Goal: Contribute content: Contribute content

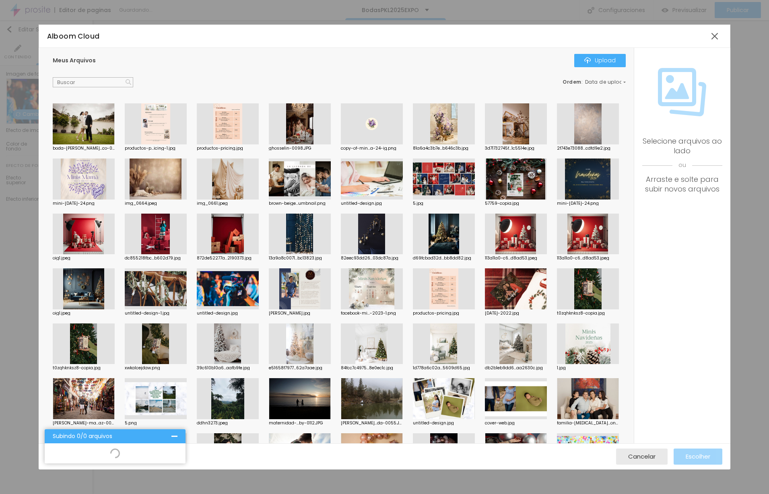
click at [177, 438] on div at bounding box center [174, 436] width 6 height 6
click at [635, 456] on span "Cancelar" at bounding box center [641, 456] width 27 height 7
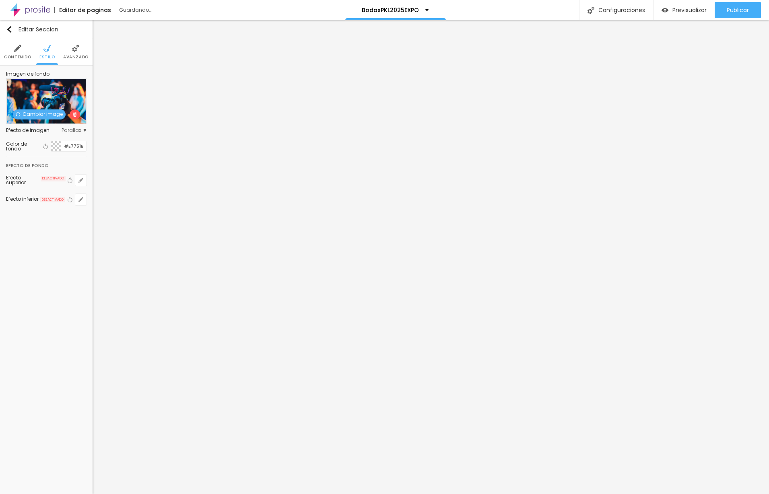
click at [21, 55] on span "Contenido" at bounding box center [17, 57] width 27 height 4
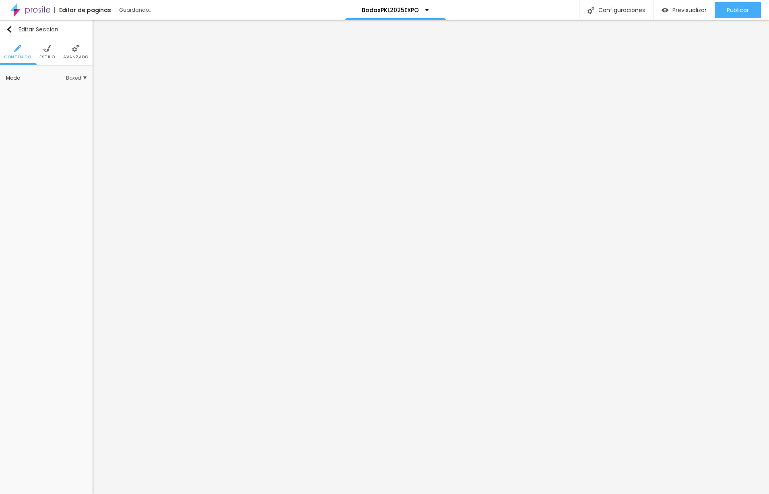
click at [51, 57] on span "Estilo" at bounding box center [47, 57] width 16 height 4
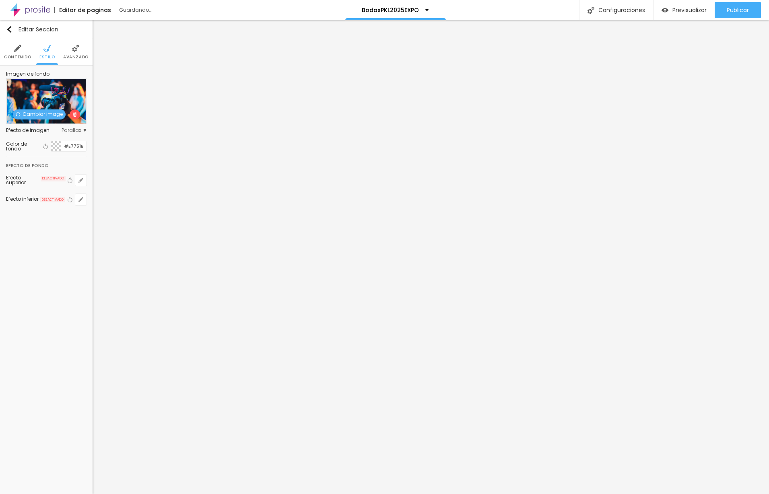
click at [75, 114] on img at bounding box center [74, 114] width 5 height 5
click at [52, 114] on span "Agregar image" at bounding box center [46, 115] width 50 height 10
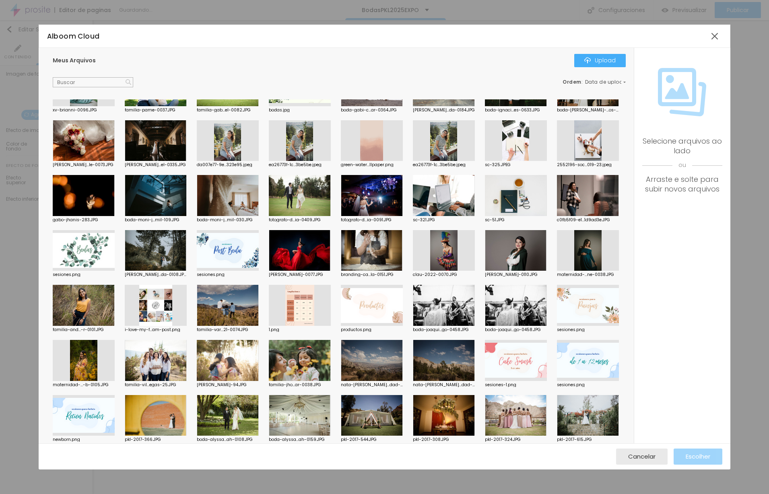
scroll to position [476, 0]
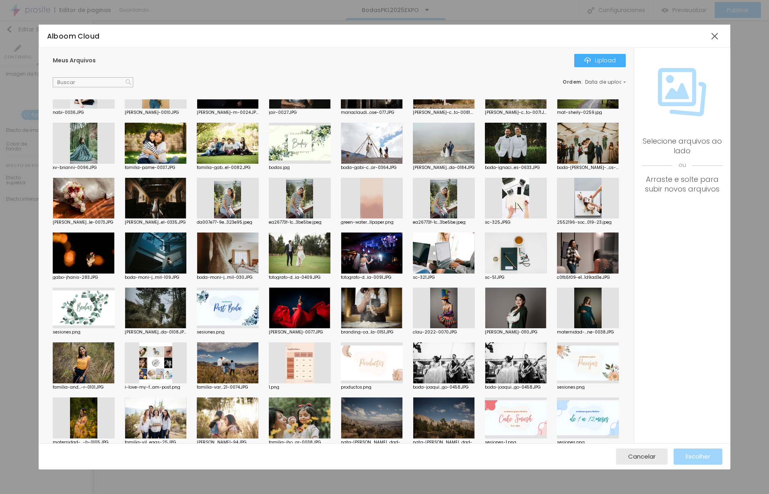
click at [240, 250] on div at bounding box center [228, 253] width 62 height 41
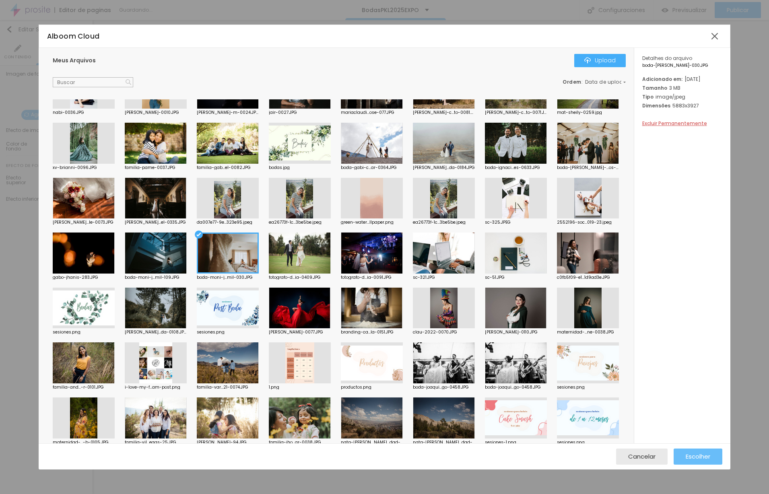
click at [707, 455] on span "Escolher" at bounding box center [698, 456] width 25 height 7
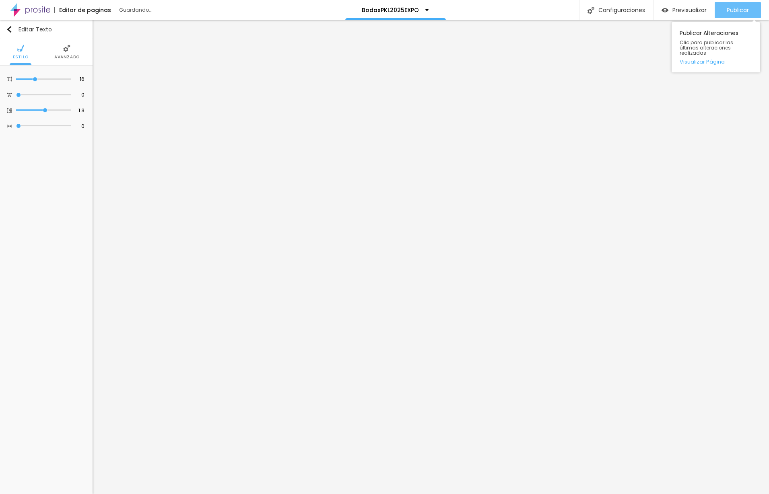
drag, startPoint x: 726, startPoint y: 9, endPoint x: 722, endPoint y: 11, distance: 4.7
click at [727, 10] on span "Publicar" at bounding box center [738, 10] width 22 height 6
click at [19, 31] on div "Editar Texto" at bounding box center [29, 29] width 46 height 6
click at [736, 14] on div "Publicar" at bounding box center [738, 10] width 22 height 16
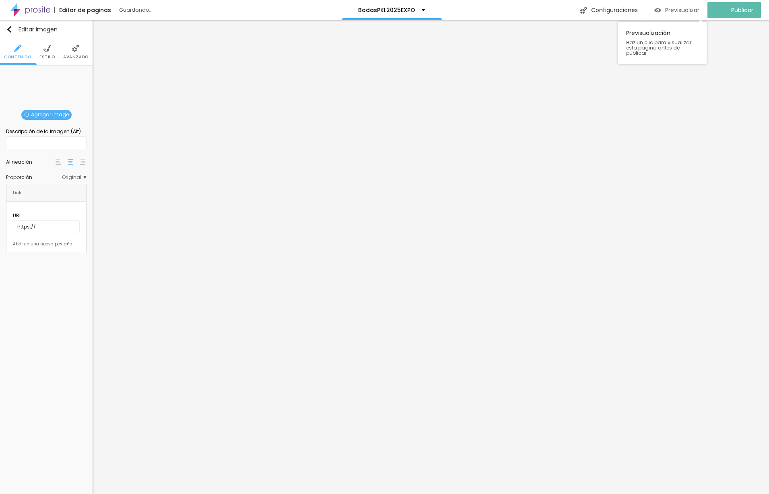
click at [679, 8] on span "Previsualizar" at bounding box center [682, 10] width 34 height 6
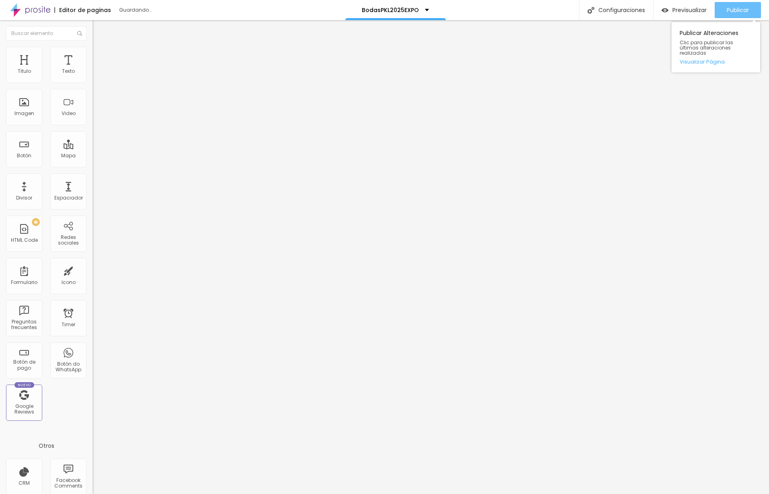
click at [729, 12] on span "Publicar" at bounding box center [738, 10] width 22 height 6
click at [678, 10] on span "Previsualizar" at bounding box center [689, 10] width 34 height 6
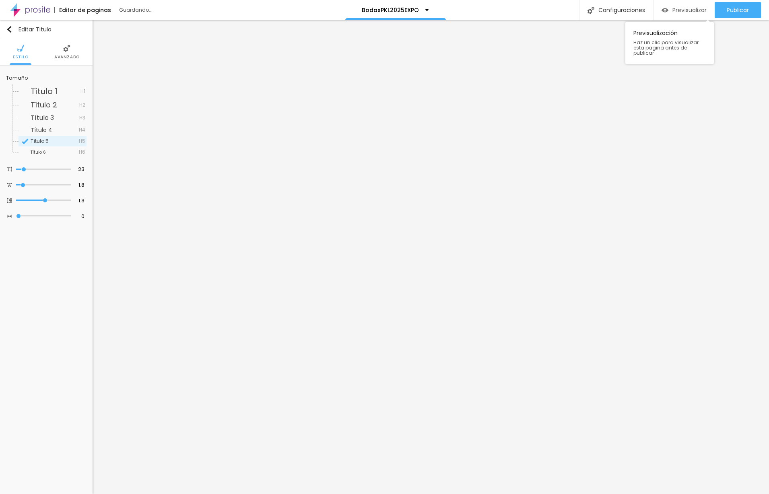
click at [664, 14] on div "Previsualizar" at bounding box center [684, 10] width 45 height 16
click at [727, 11] on span "Publicar" at bounding box center [738, 10] width 22 height 6
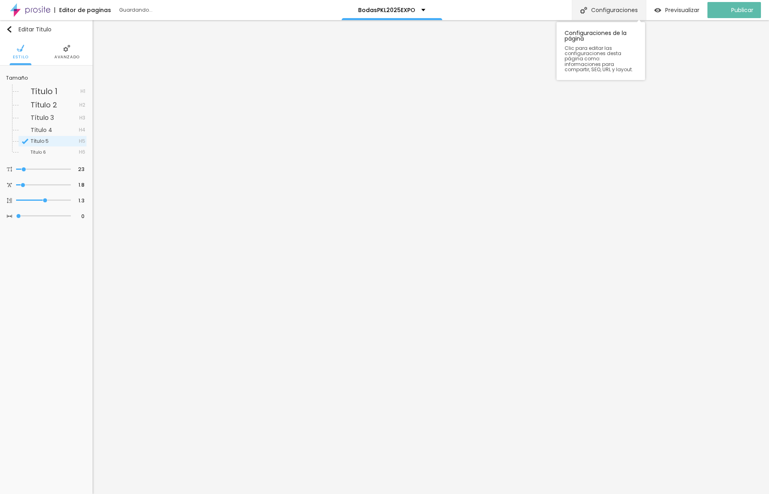
click at [611, 11] on div "Configuraciones" at bounding box center [609, 10] width 74 height 20
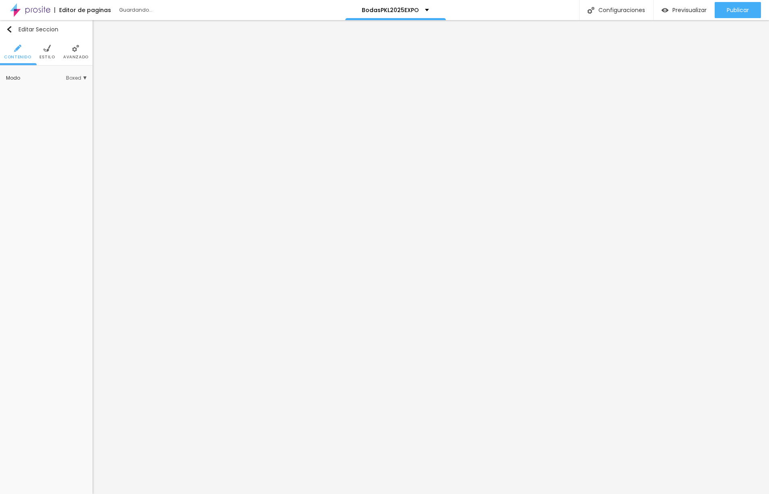
click at [49, 50] on img at bounding box center [46, 48] width 7 height 7
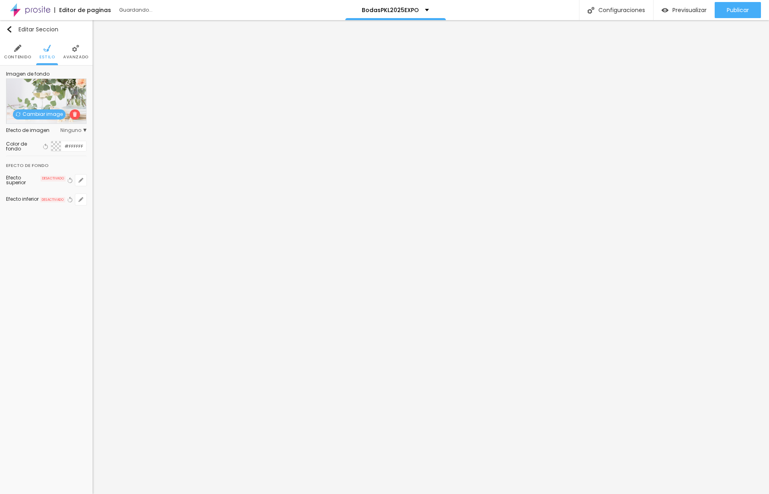
click at [69, 58] on span "Avanzado" at bounding box center [75, 57] width 25 height 4
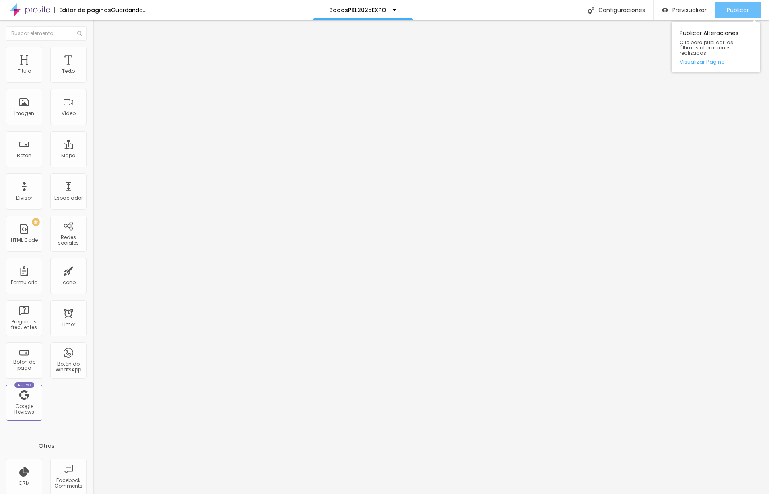
drag, startPoint x: 731, startPoint y: 10, endPoint x: 726, endPoint y: 11, distance: 4.5
click at [731, 10] on span "Publicar" at bounding box center [738, 10] width 22 height 6
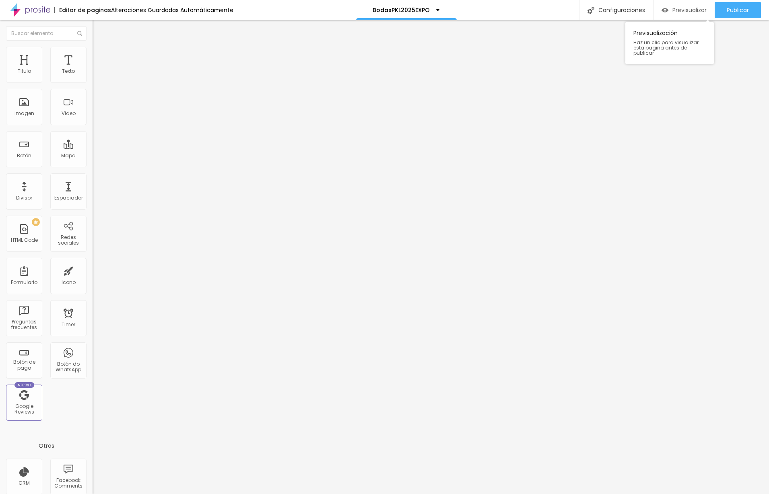
click at [699, 11] on span "Previsualizar" at bounding box center [689, 10] width 34 height 6
click at [93, 52] on li "Estilo" at bounding box center [139, 51] width 93 height 8
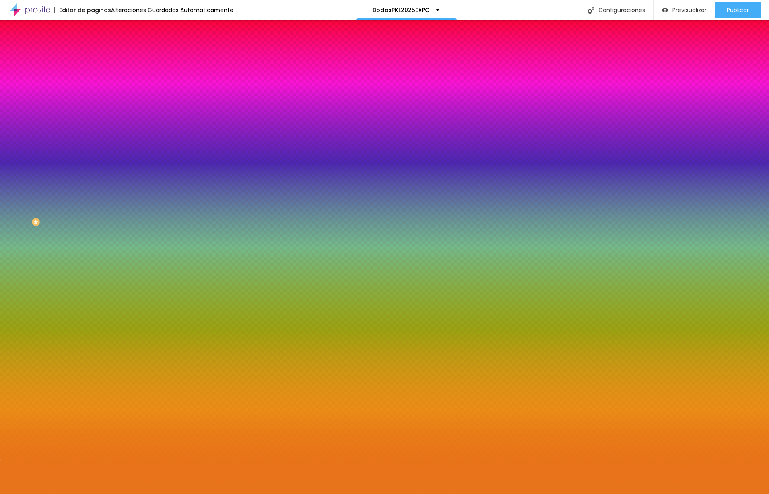
click at [93, 74] on span "Cambiar image" at bounding box center [115, 70] width 45 height 7
drag, startPoint x: 143, startPoint y: 130, endPoint x: 174, endPoint y: 144, distance: 33.7
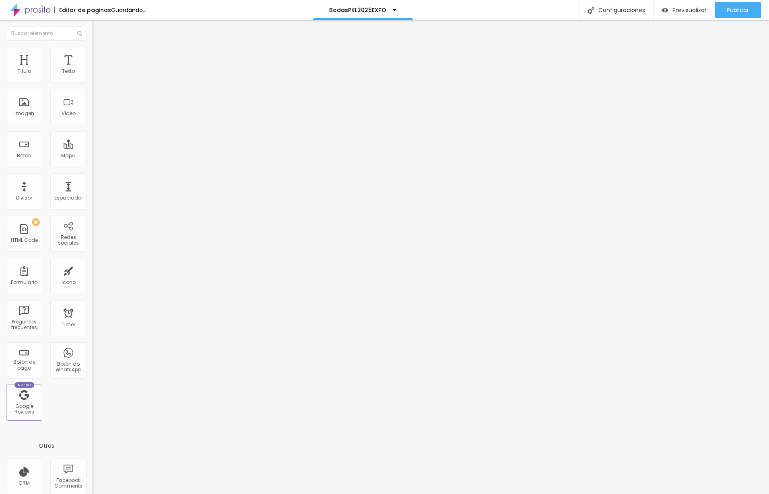
click at [93, 69] on span "Cambiar image" at bounding box center [115, 65] width 45 height 7
drag, startPoint x: 82, startPoint y: 127, endPoint x: 189, endPoint y: 176, distance: 118.1
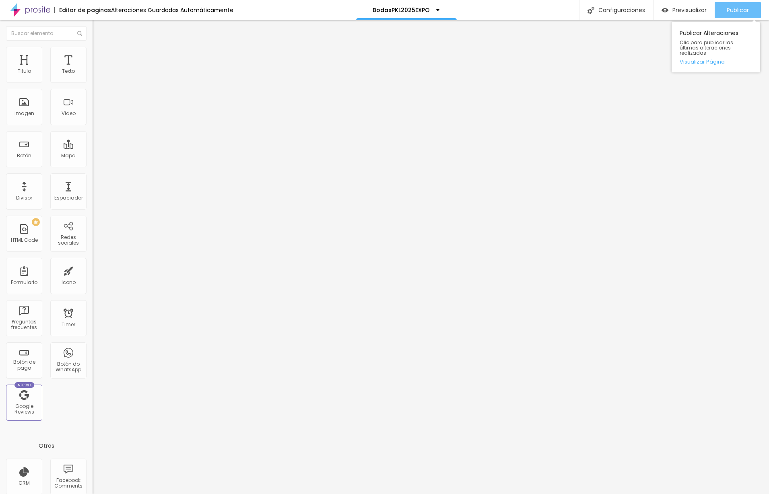
click at [738, 13] on span "Publicar" at bounding box center [738, 10] width 22 height 6
click at [93, 53] on li "Estilo" at bounding box center [139, 51] width 93 height 8
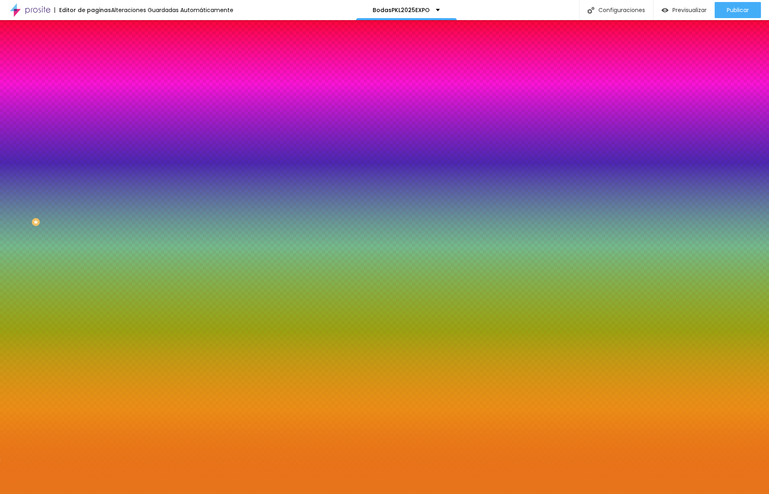
click at [93, 74] on span "Cambiar image" at bounding box center [115, 70] width 45 height 7
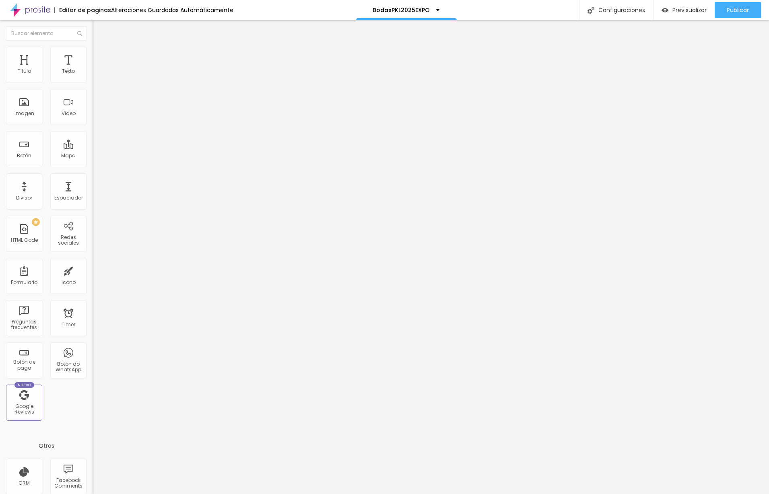
click at [93, 52] on img at bounding box center [96, 50] width 7 height 7
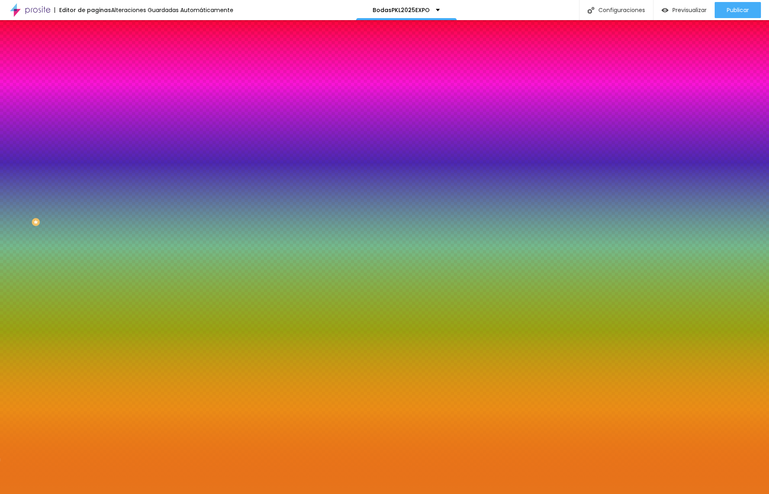
click at [93, 74] on span "Cambiar image" at bounding box center [115, 70] width 45 height 7
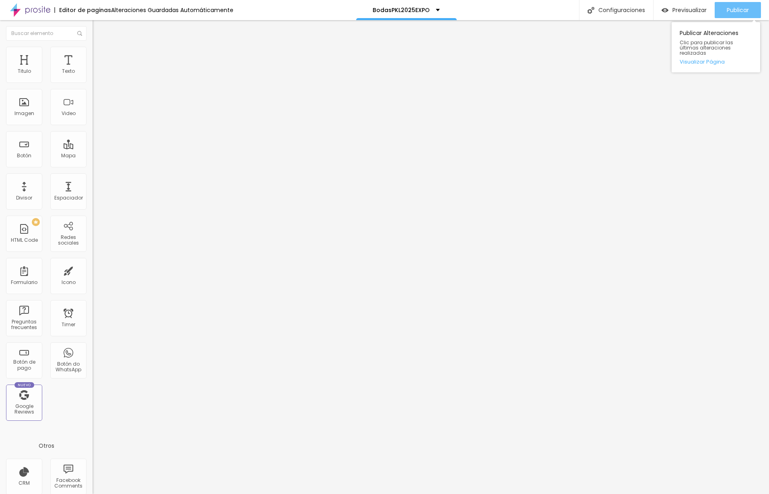
click at [738, 9] on span "Publicar" at bounding box center [738, 10] width 22 height 6
click at [736, 10] on span "Publicar" at bounding box center [738, 10] width 22 height 6
